Goal: Transaction & Acquisition: Purchase product/service

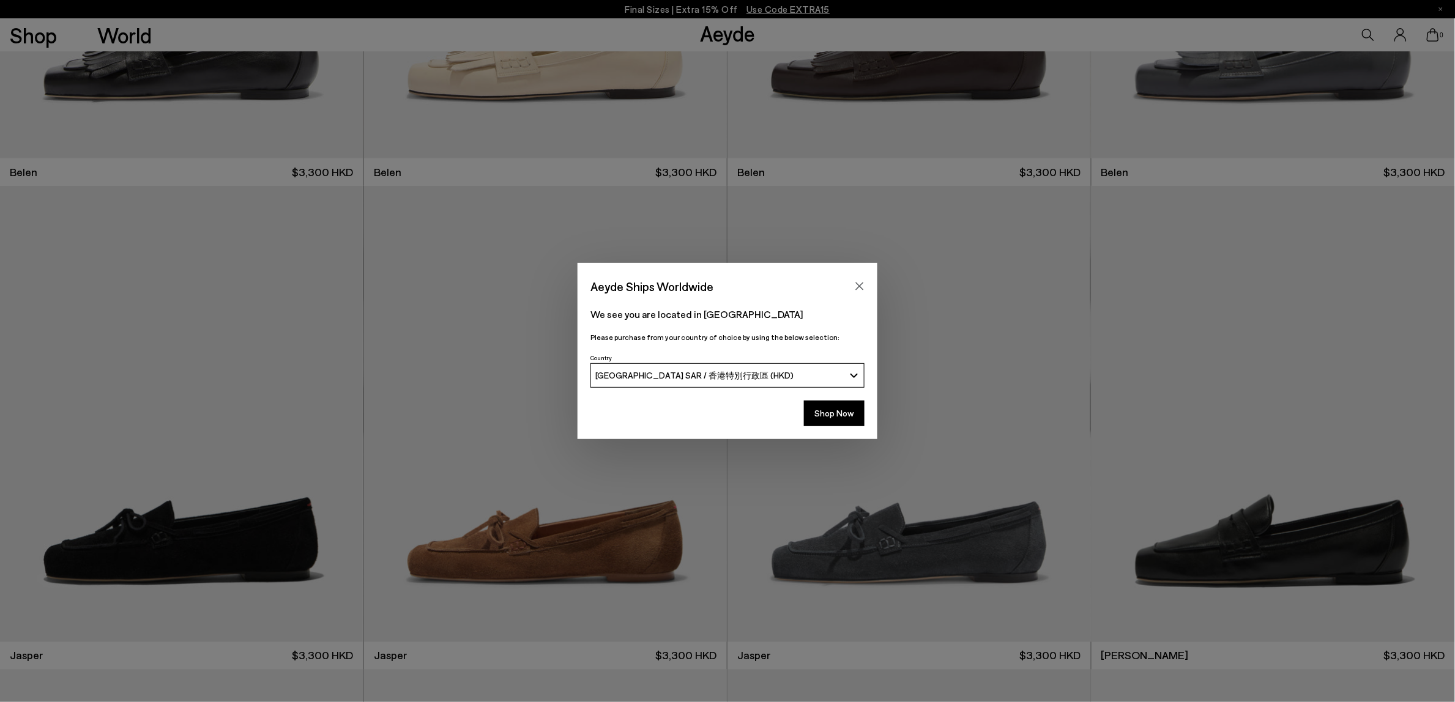
scroll to position [612, 0]
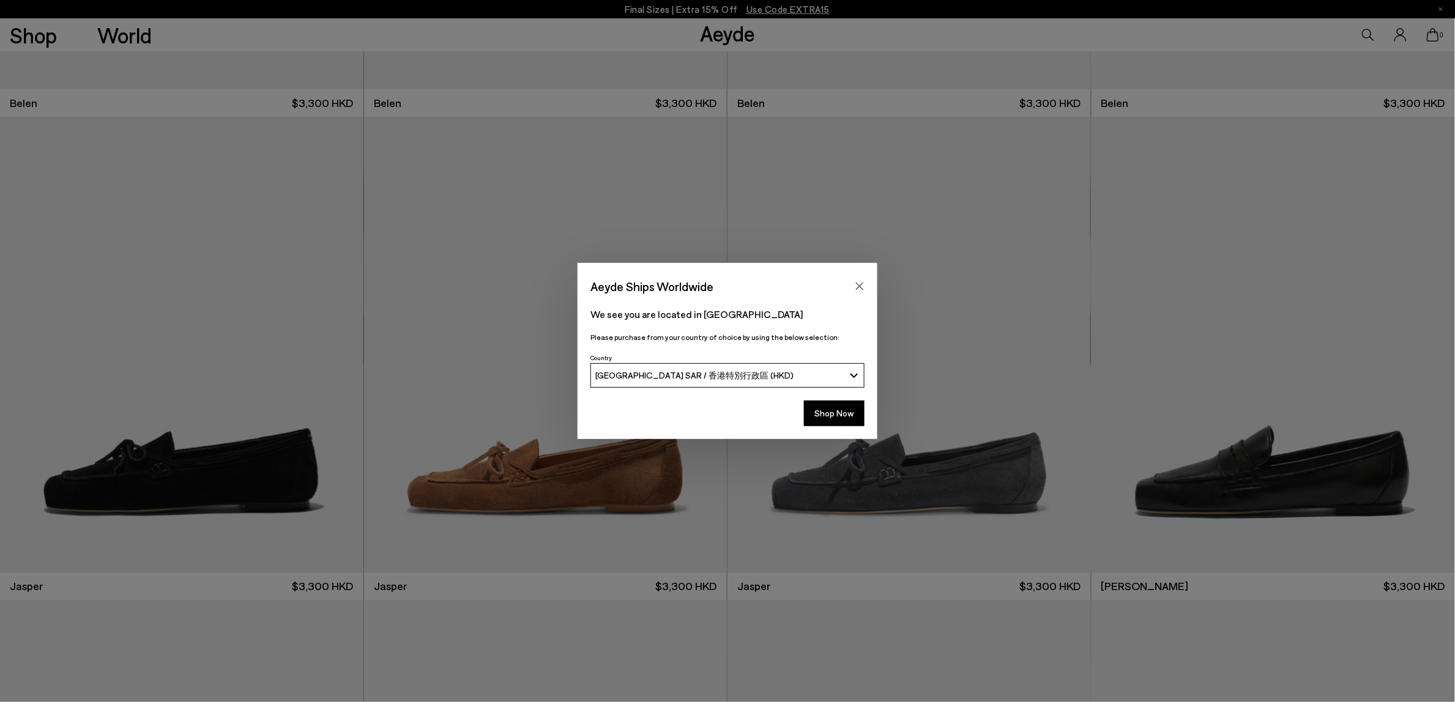
click at [1134, 655] on div "Aeyde Ships Worldwide We see you are located in Hong Kong Please purchase from …" at bounding box center [727, 351] width 1455 height 702
click at [857, 286] on icon "Close" at bounding box center [860, 286] width 10 height 10
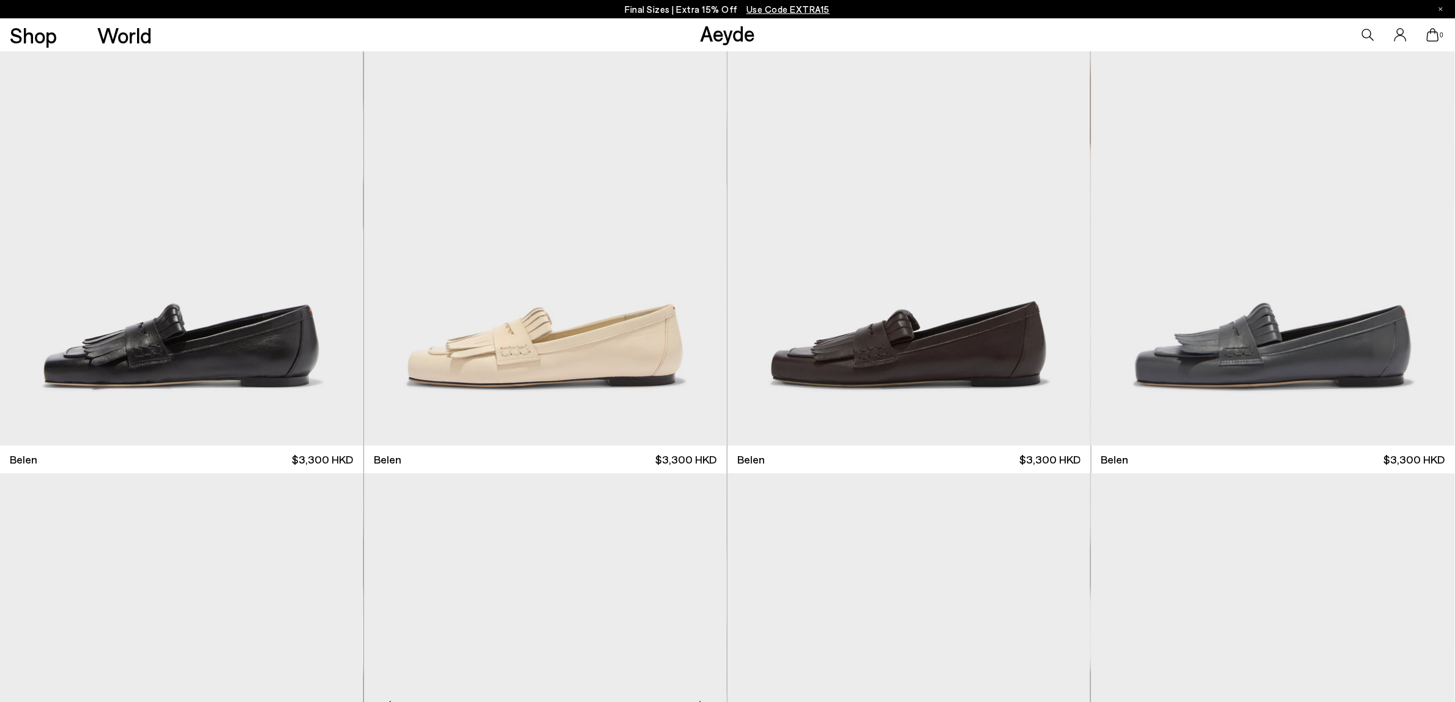
scroll to position [229, 0]
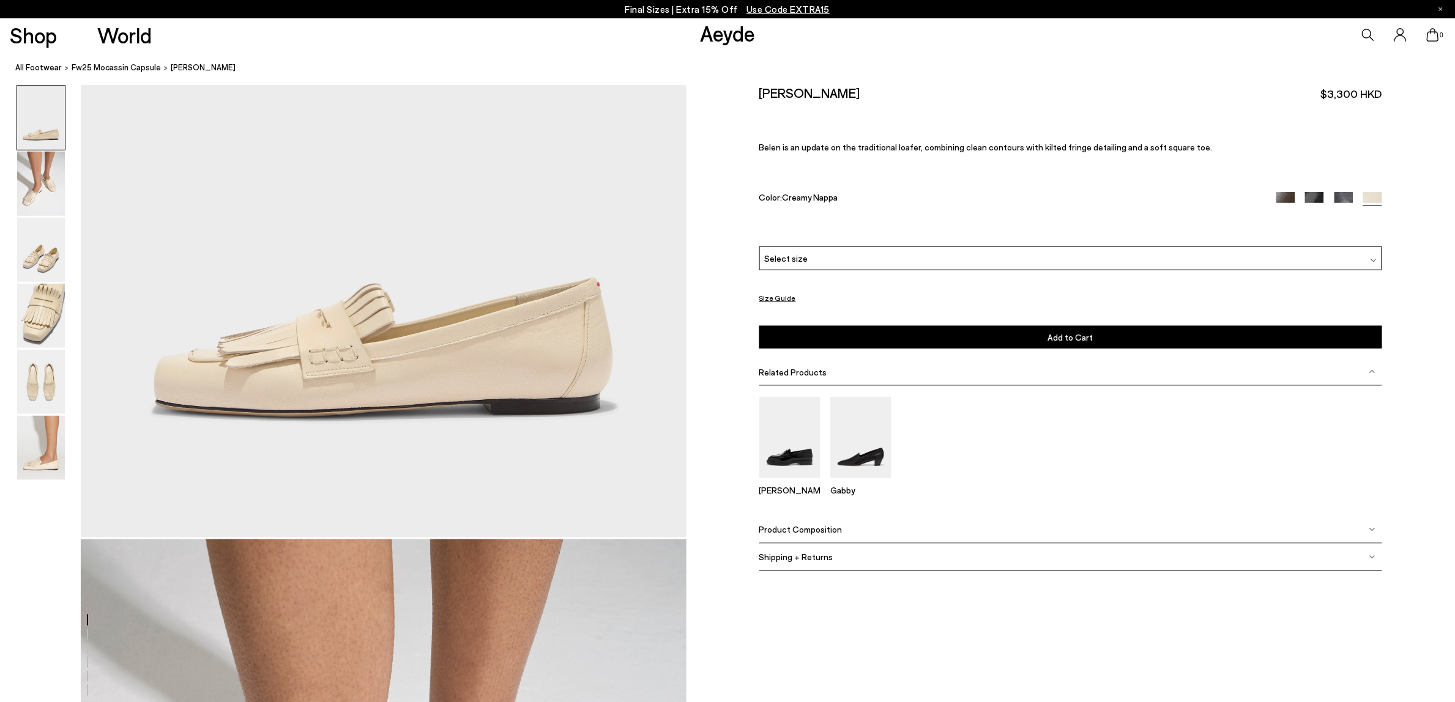
scroll to position [382, 0]
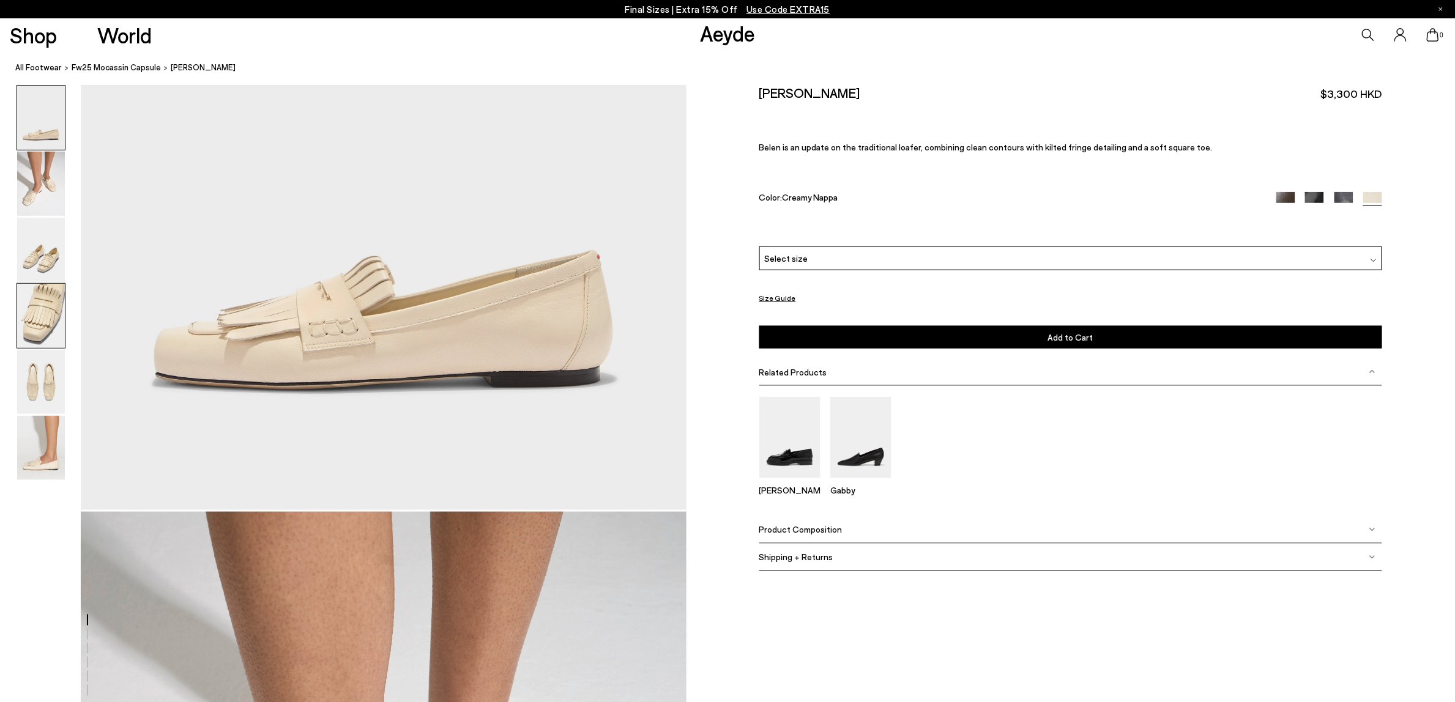
click at [48, 322] on img at bounding box center [41, 316] width 48 height 64
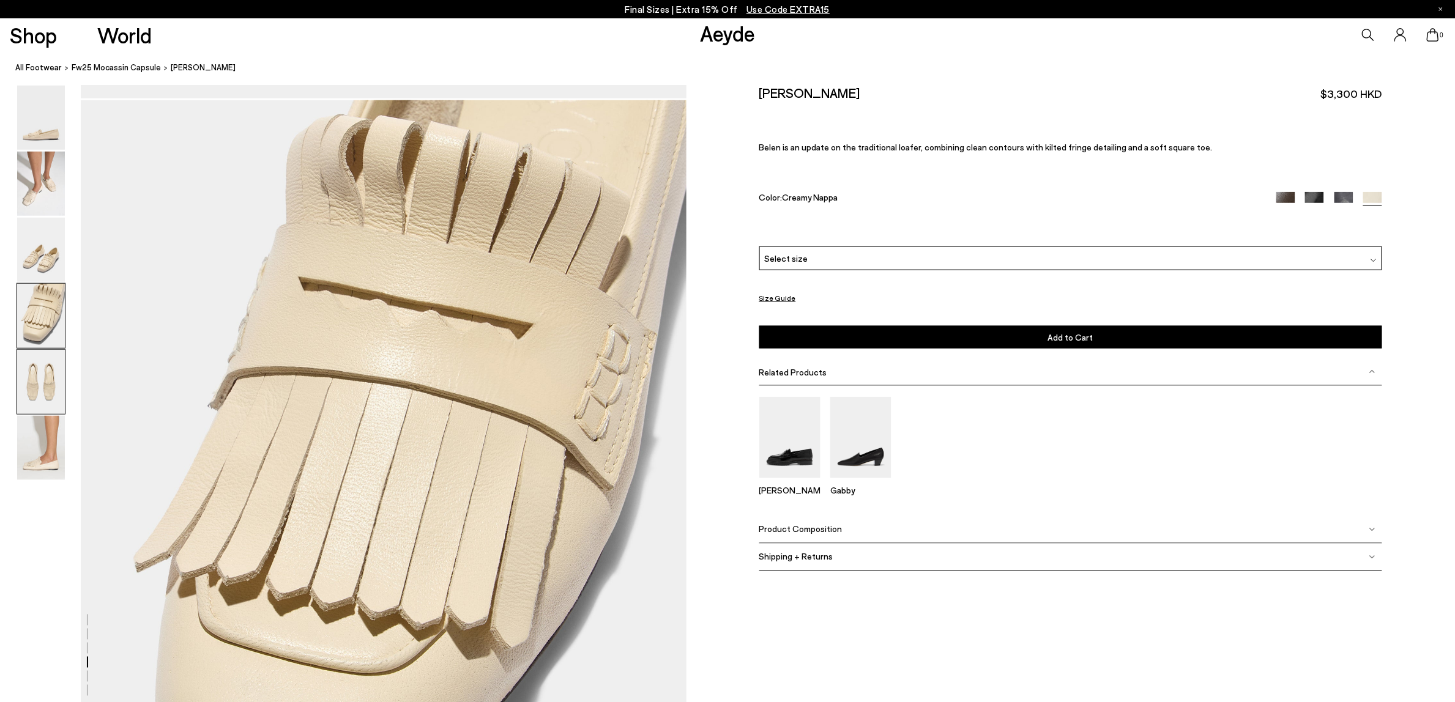
click at [50, 395] on img at bounding box center [41, 382] width 48 height 64
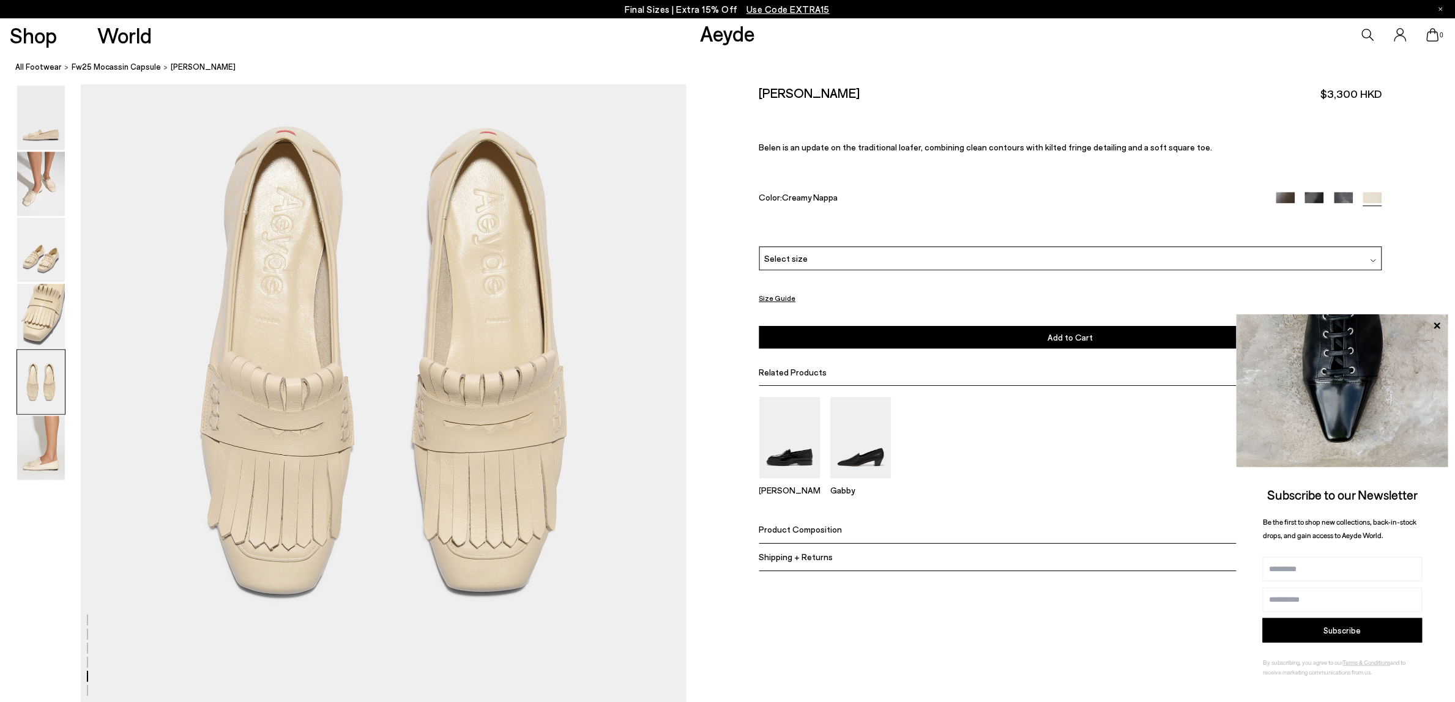
scroll to position [3391, 0]
